Goal: Communication & Community: Answer question/provide support

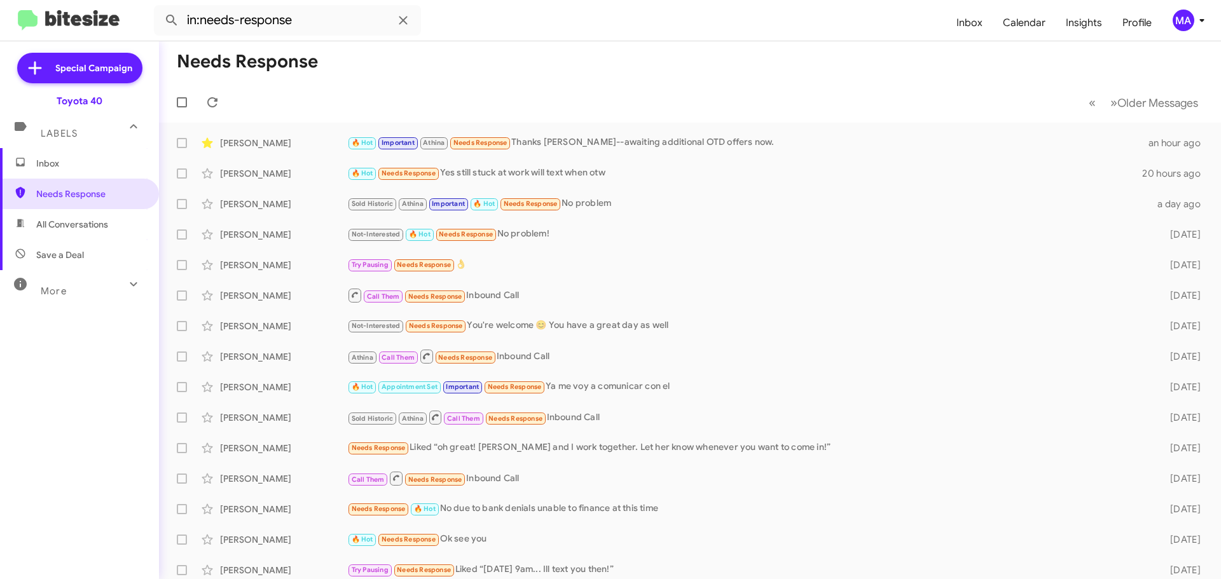
click at [53, 251] on span "Save a Deal" at bounding box center [60, 255] width 48 height 13
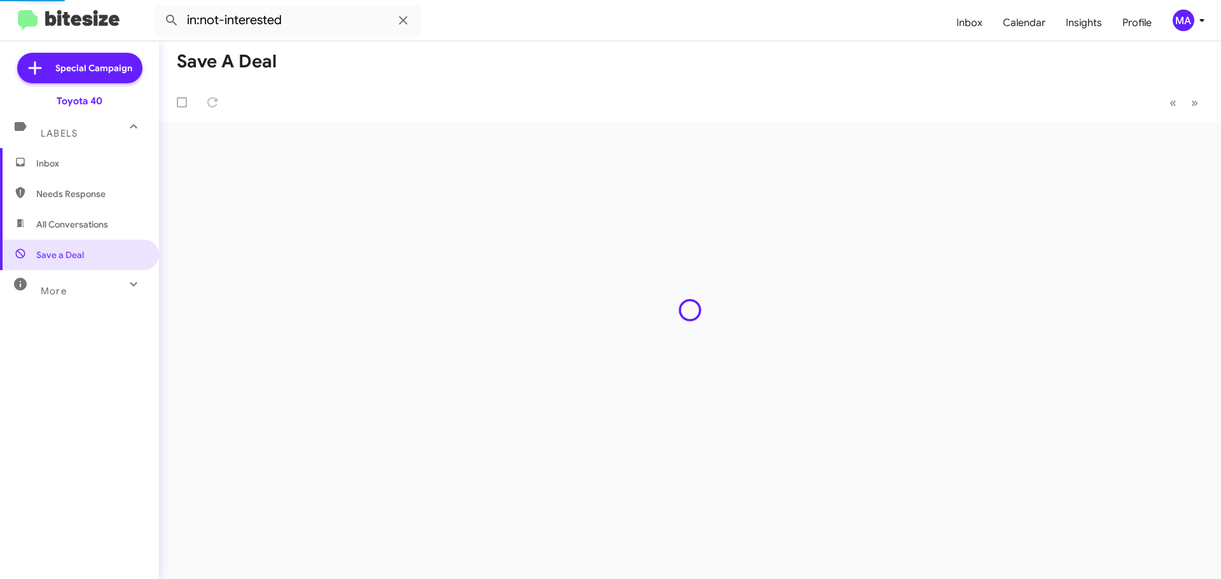
click at [57, 224] on span "All Conversations" at bounding box center [72, 224] width 72 height 13
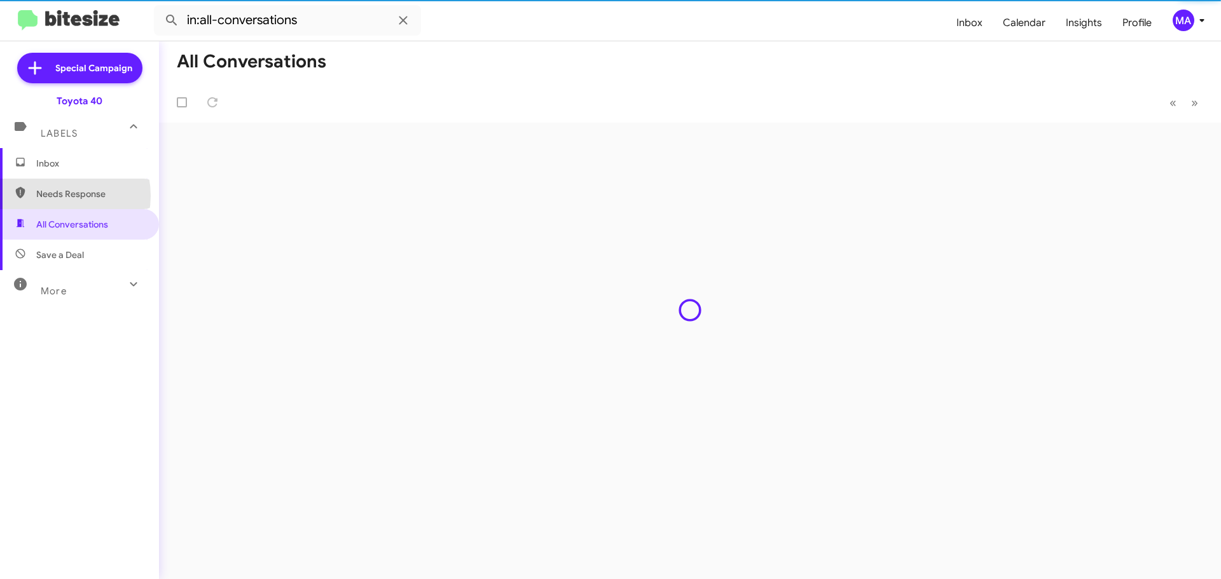
click at [53, 196] on span "Needs Response" at bounding box center [90, 194] width 108 height 13
type input "in:needs-response"
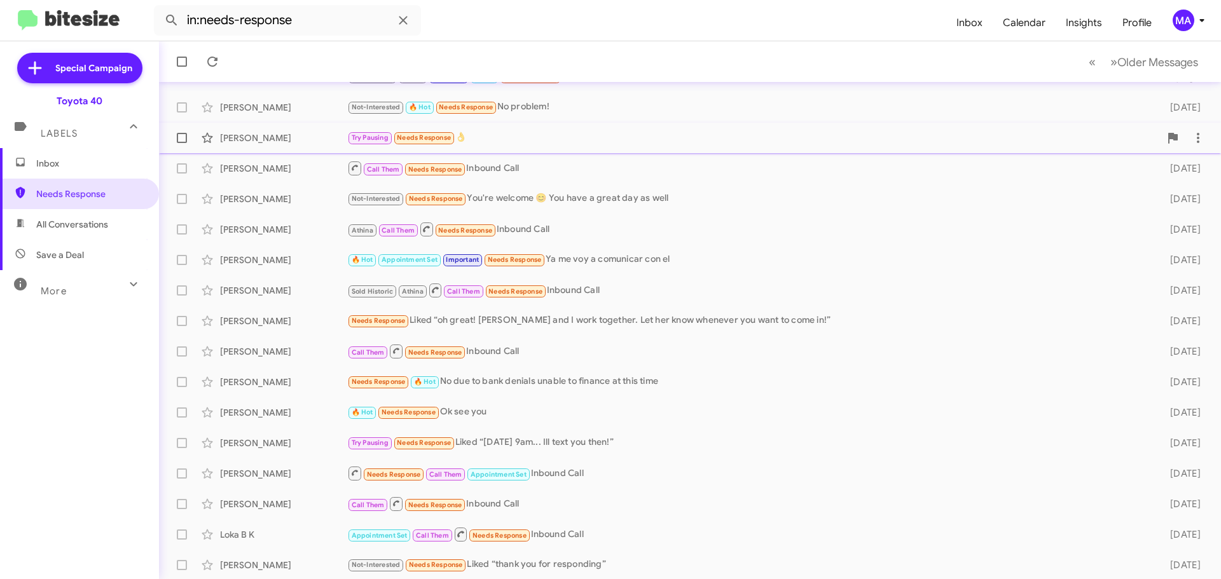
scroll to position [159, 0]
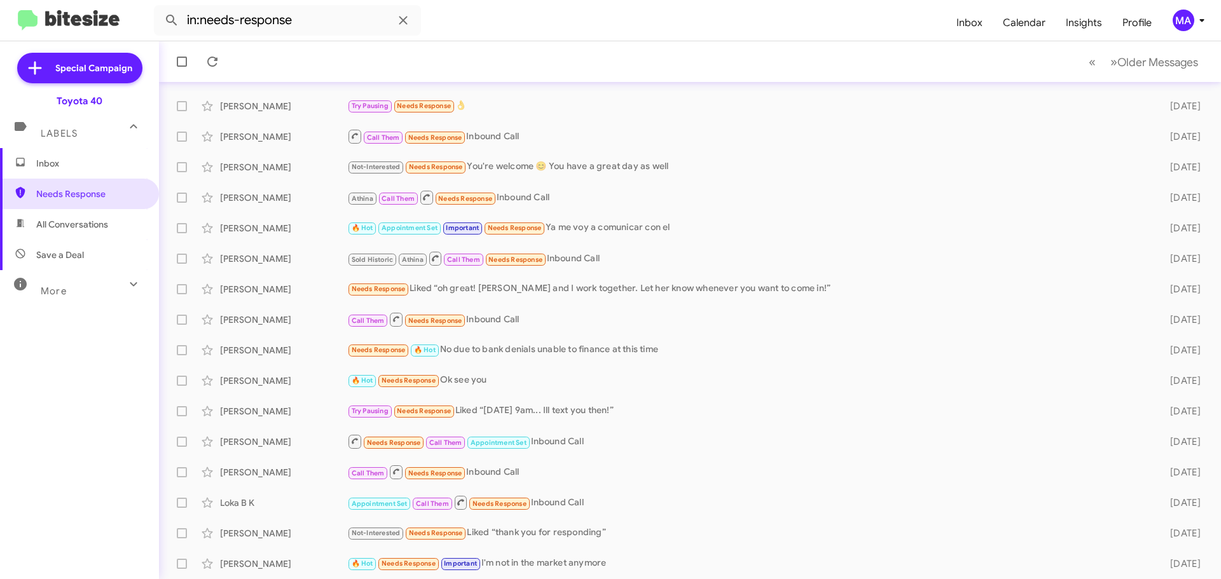
click at [80, 161] on span "Inbox" at bounding box center [90, 163] width 108 height 13
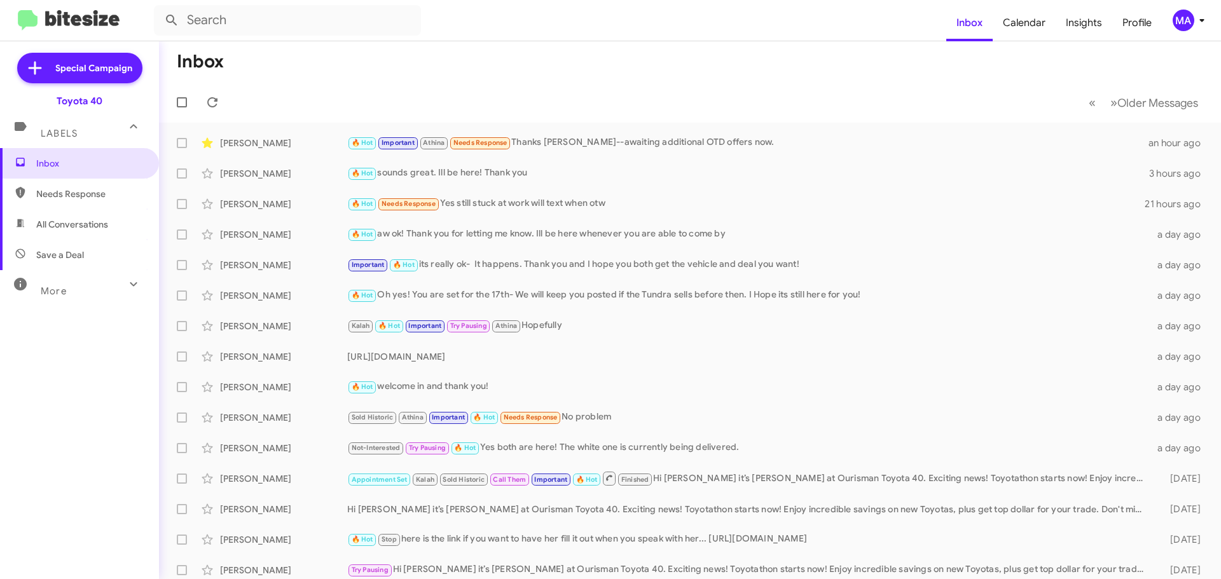
click at [58, 193] on span "Needs Response" at bounding box center [90, 194] width 108 height 13
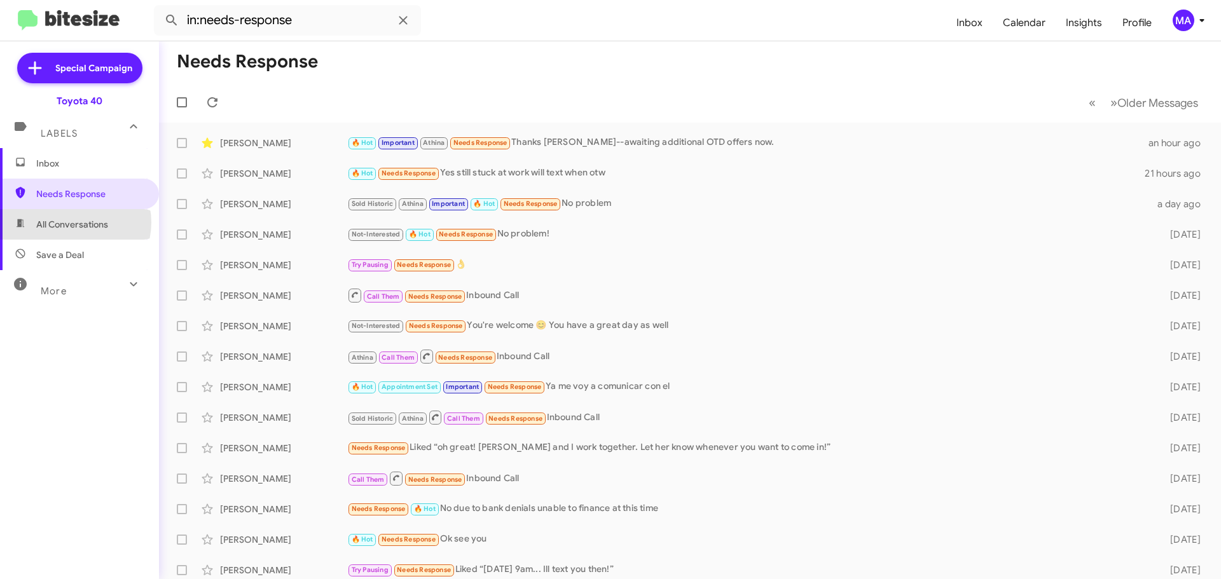
click at [72, 223] on span "All Conversations" at bounding box center [72, 224] width 72 height 13
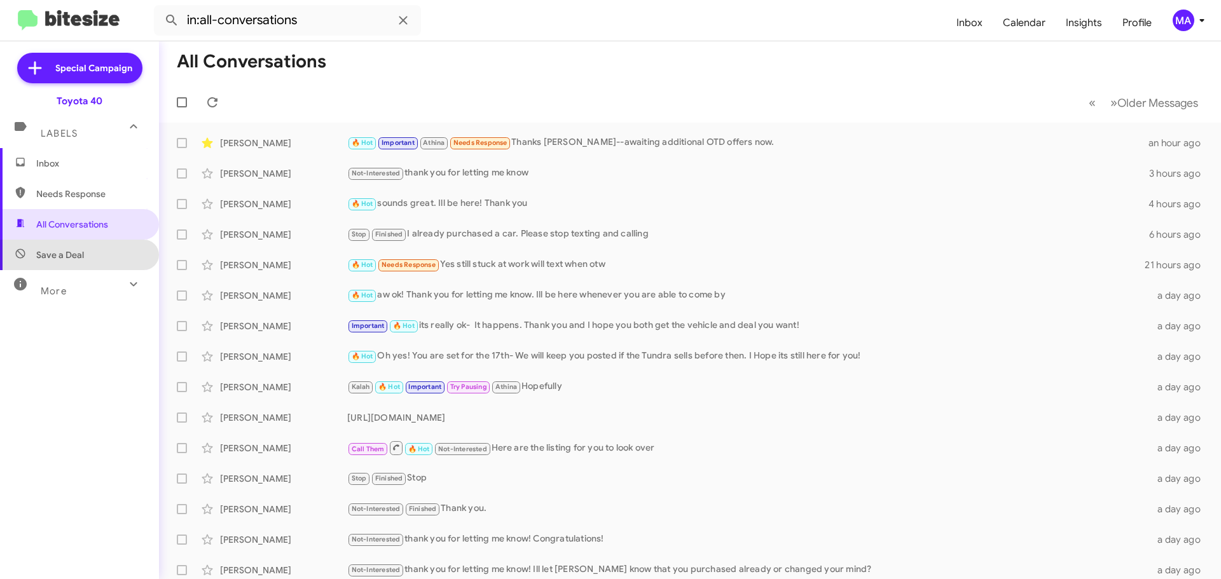
click at [79, 254] on span "Save a Deal" at bounding box center [60, 255] width 48 height 13
type input "in:not-interested"
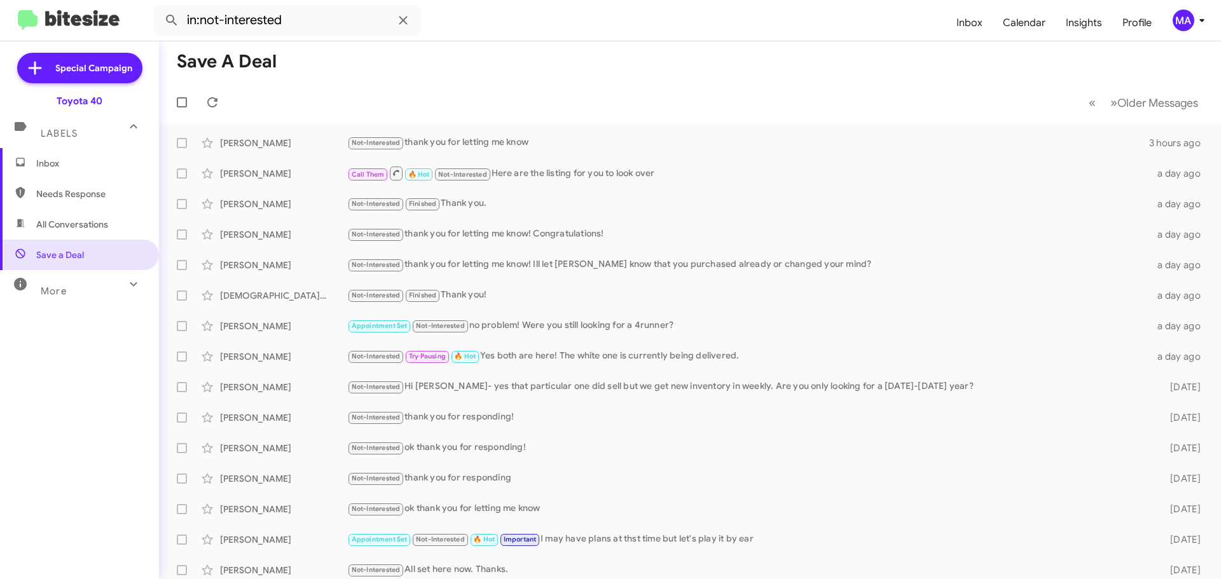
click at [57, 166] on span "Inbox" at bounding box center [90, 163] width 108 height 13
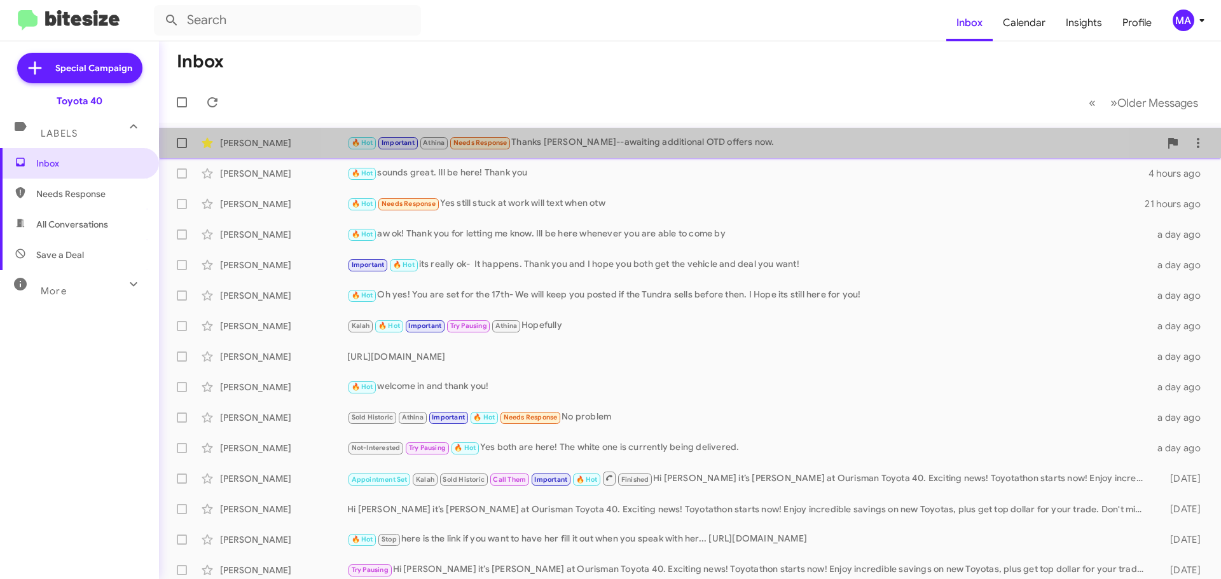
click at [715, 142] on div "🔥 Hot Important Athina Needs Response Thanks [PERSON_NAME]--awaiting additional…" at bounding box center [753, 142] width 813 height 15
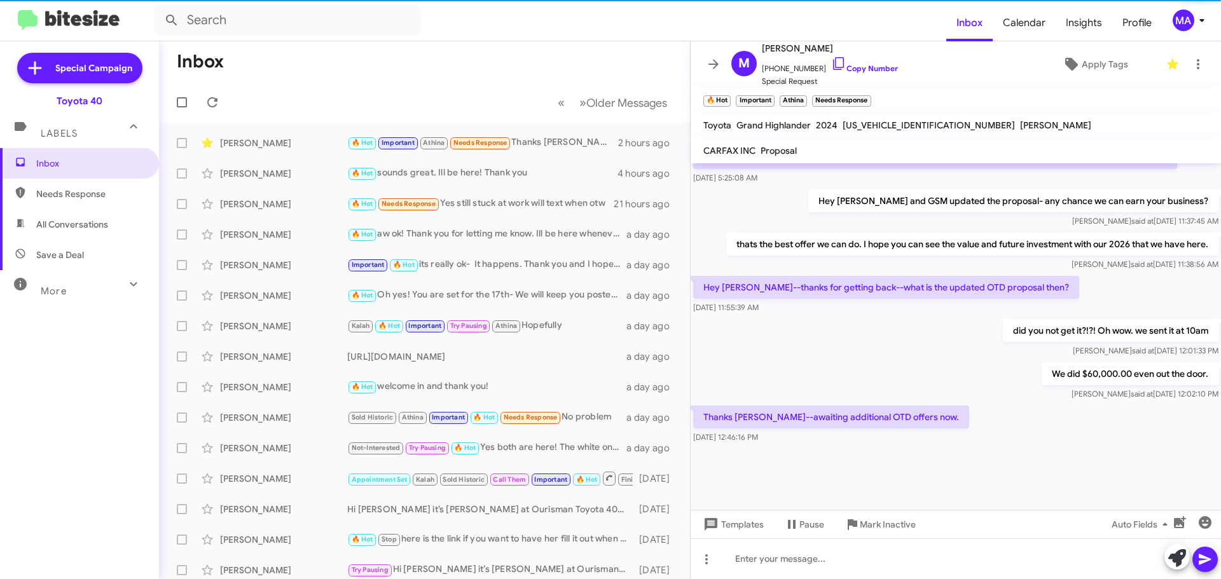
scroll to position [626, 0]
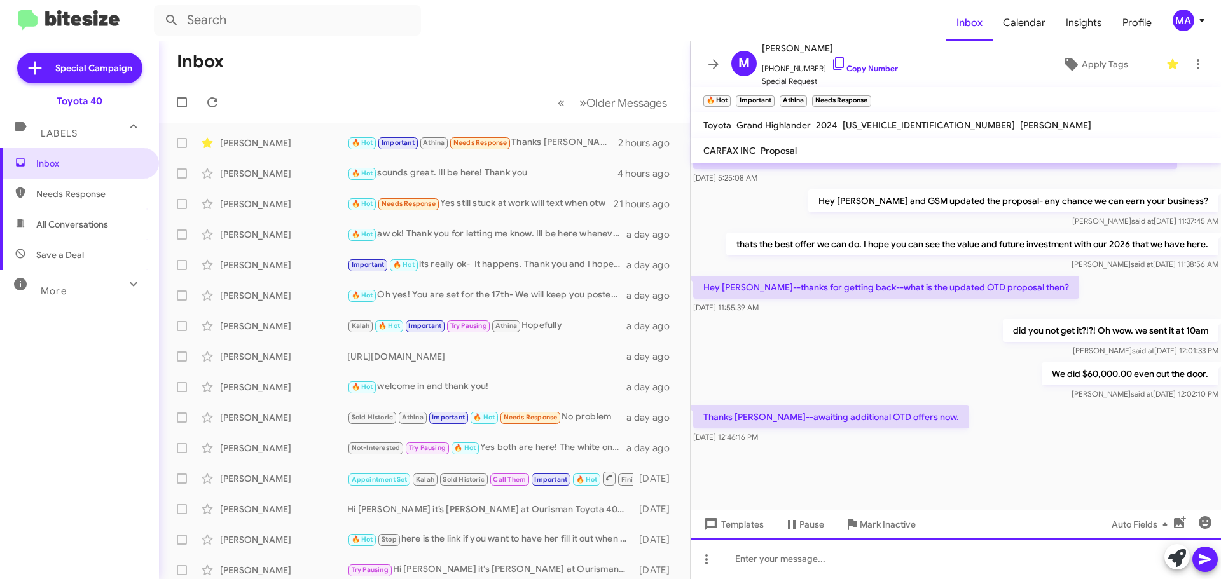
click at [813, 563] on div at bounding box center [955, 559] width 530 height 41
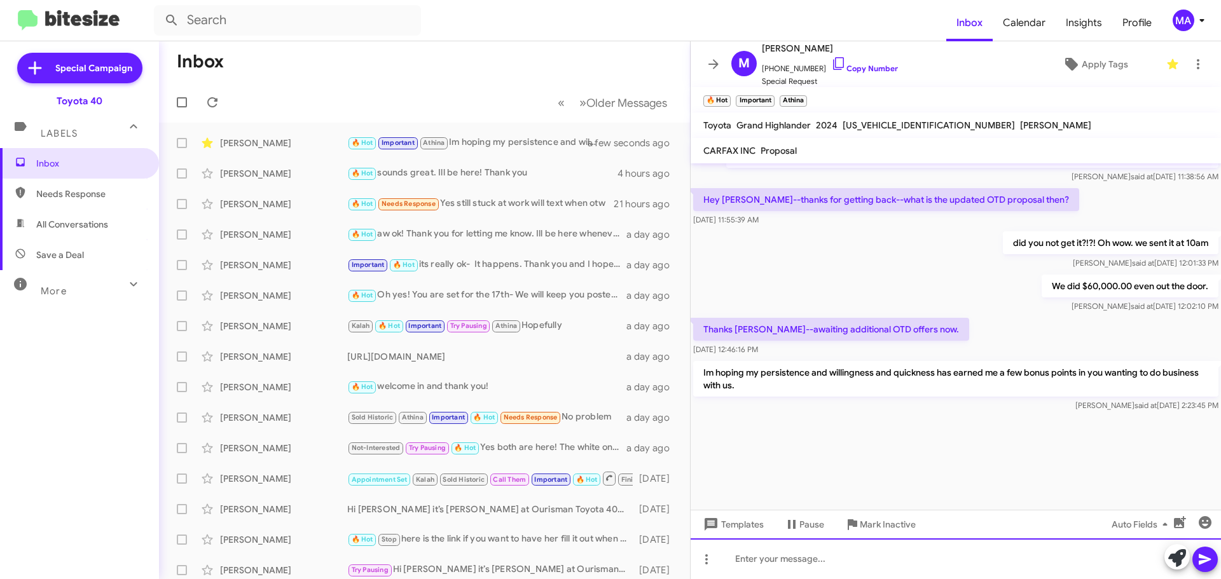
scroll to position [1204, 0]
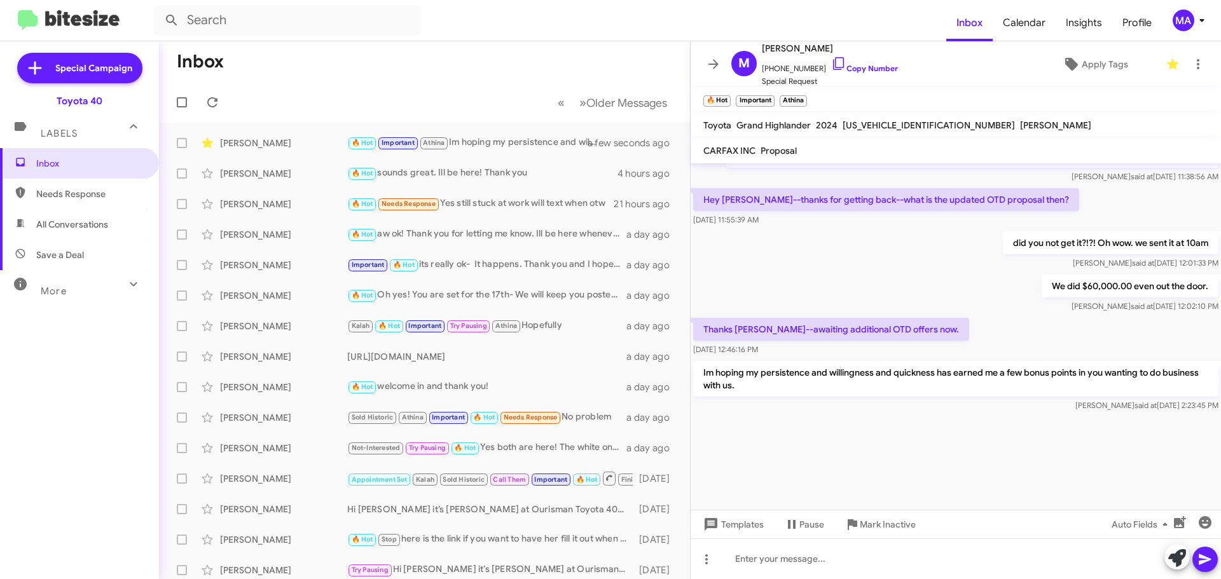
click at [854, 451] on div at bounding box center [955, 462] width 530 height 95
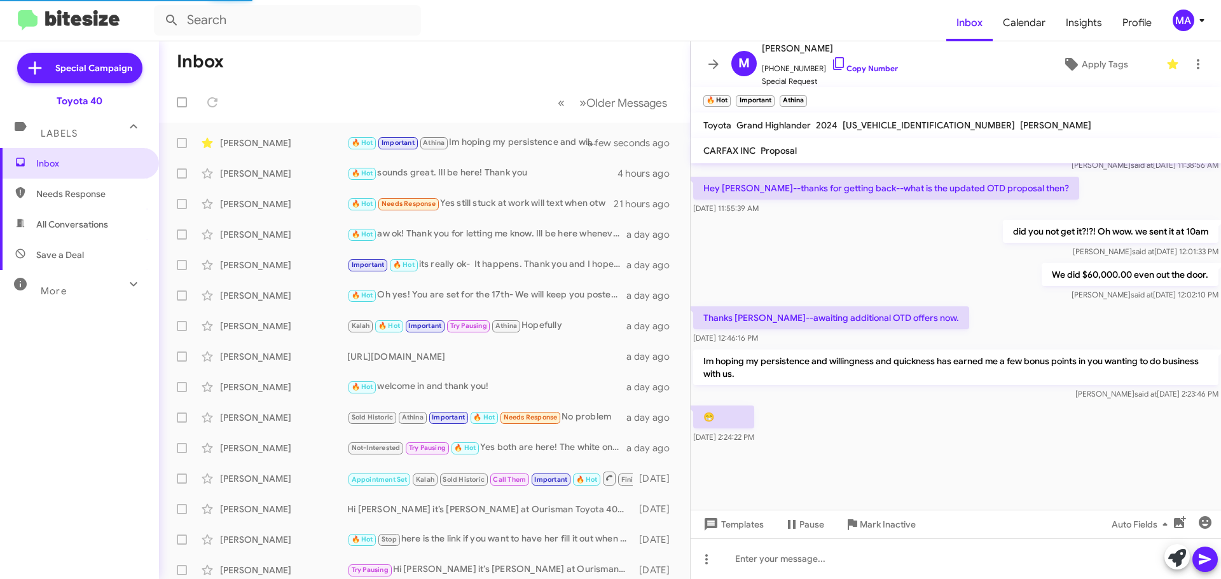
scroll to position [658, 0]
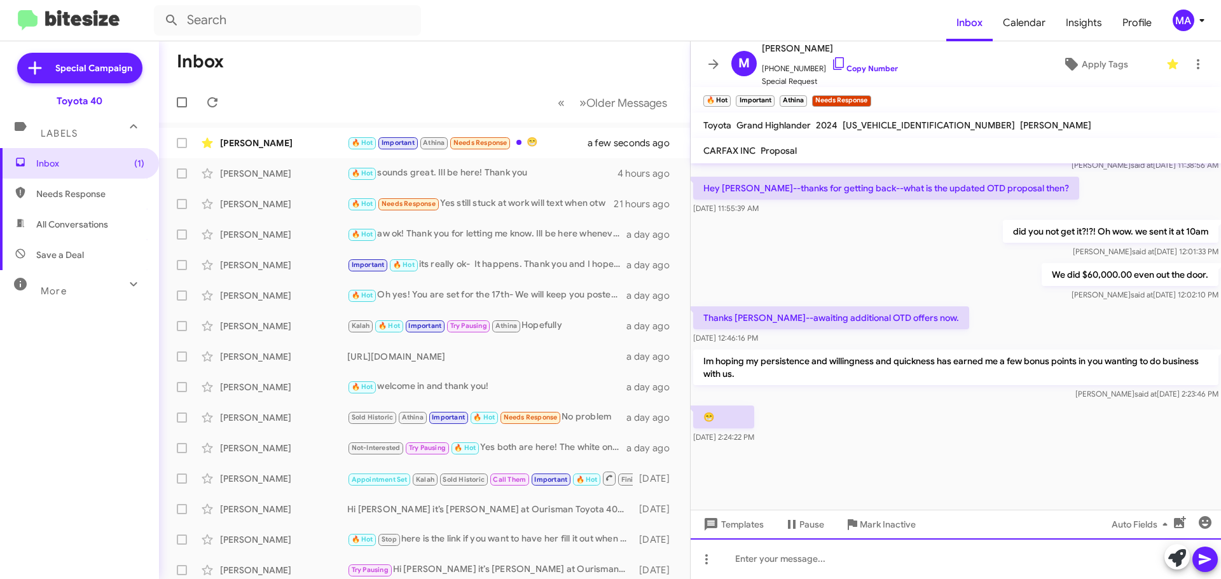
click at [832, 563] on div at bounding box center [955, 559] width 530 height 41
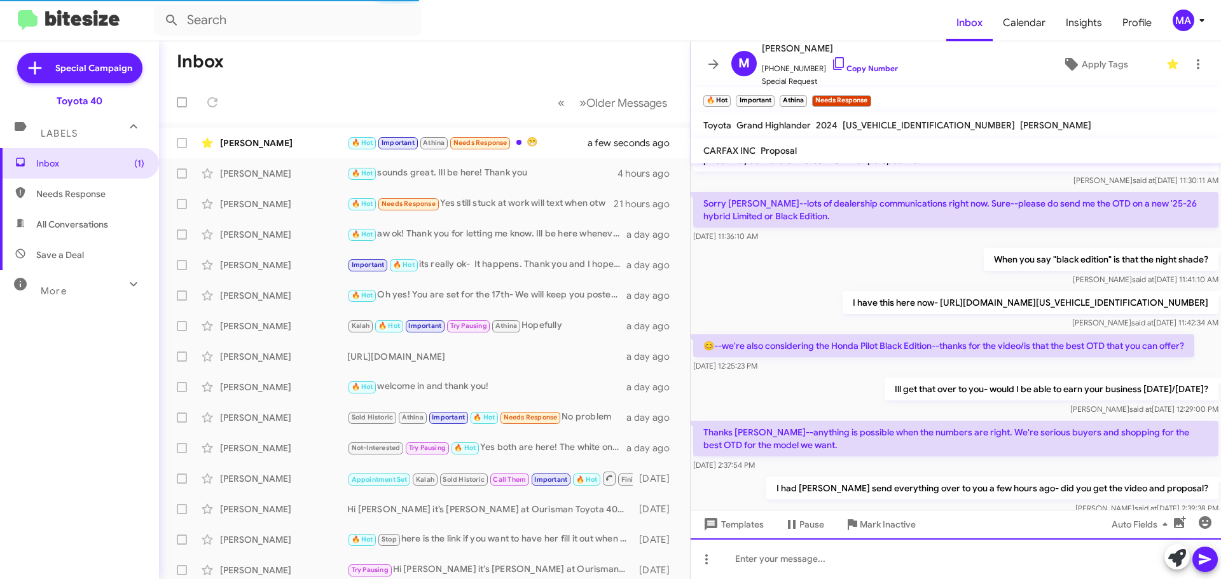
scroll to position [0, 0]
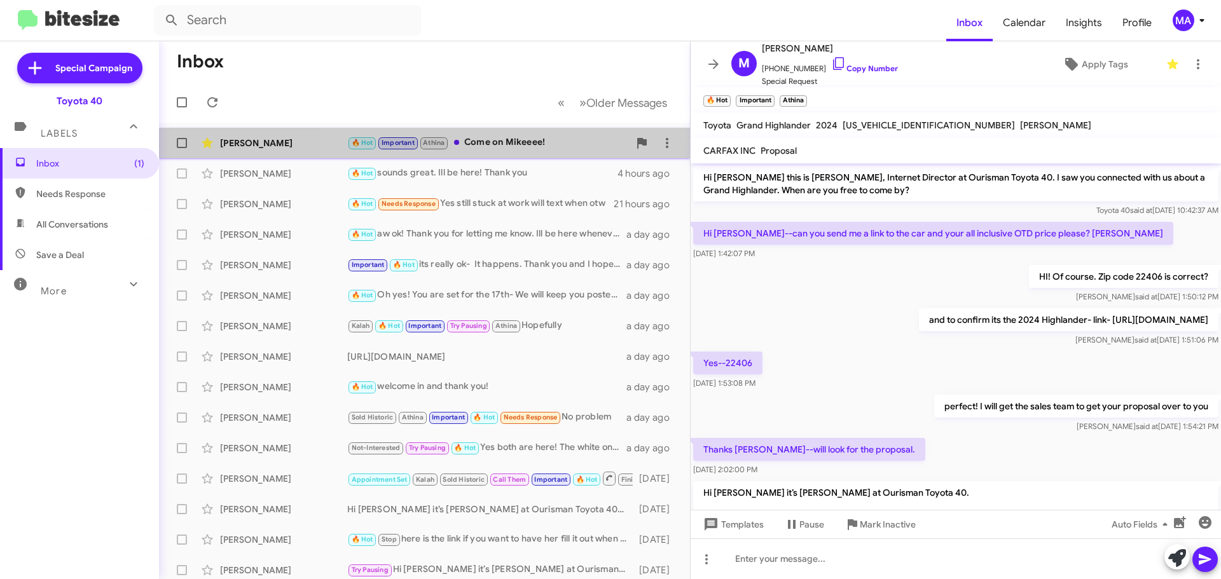
click at [518, 142] on div "🔥 Hot Important [PERSON_NAME] Come on Mikeeee!" at bounding box center [488, 142] width 282 height 15
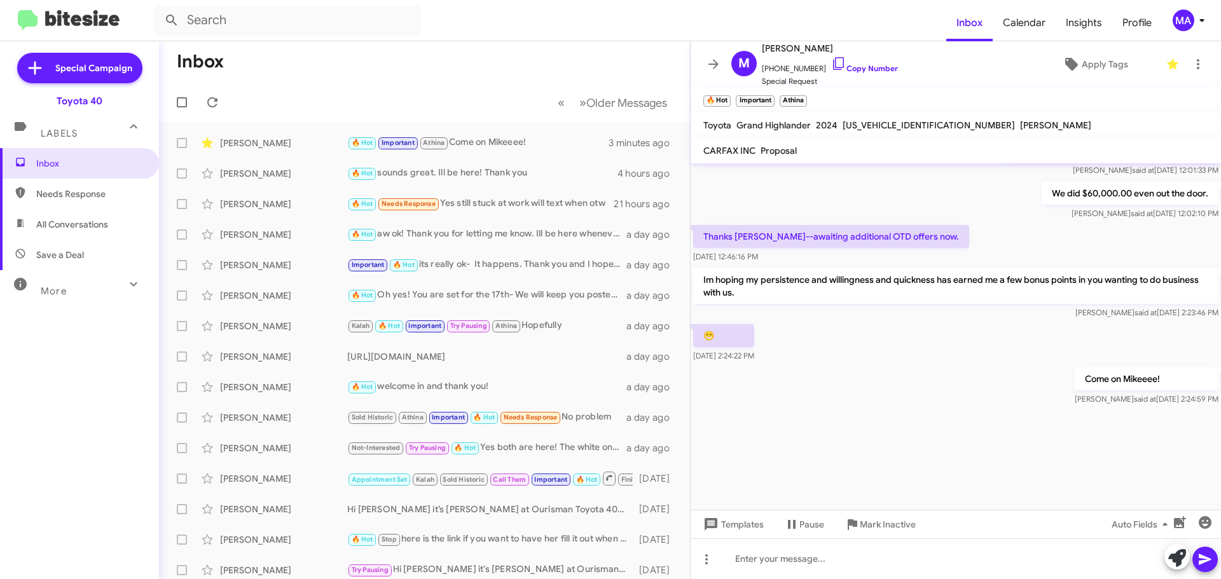
scroll to position [1297, 0]
